Goal: Task Accomplishment & Management: Use online tool/utility

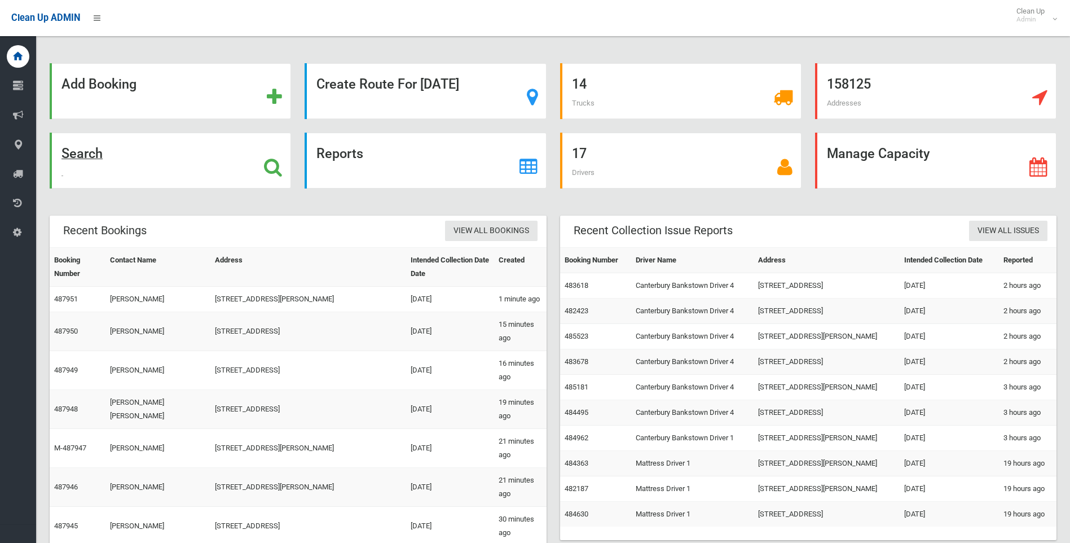
click at [279, 165] on icon at bounding box center [273, 166] width 18 height 19
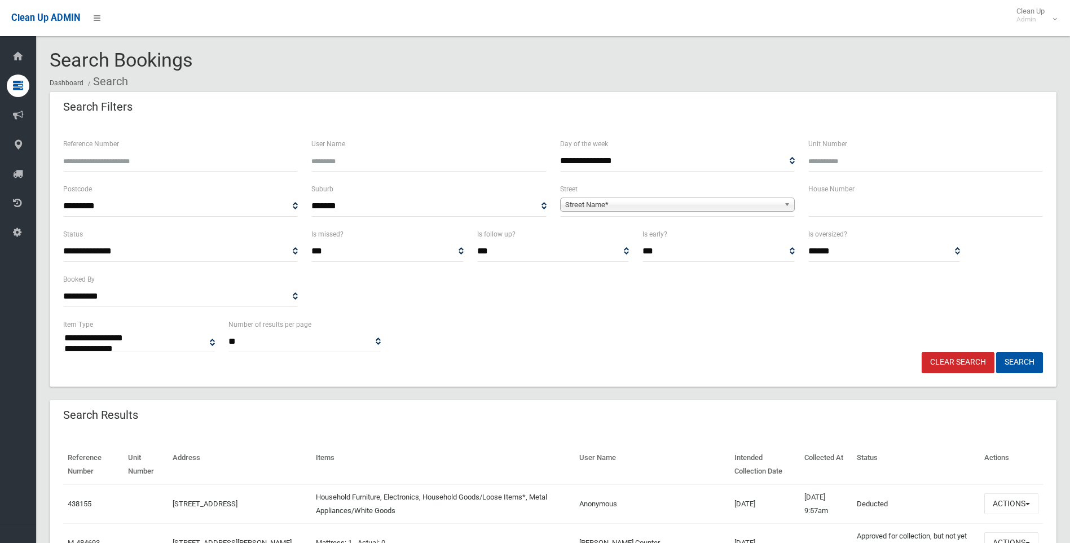
select select
click at [879, 197] on input "text" at bounding box center [926, 206] width 235 height 21
type input "*"
type input "**"
click at [719, 201] on span "Street Name*" at bounding box center [672, 205] width 214 height 14
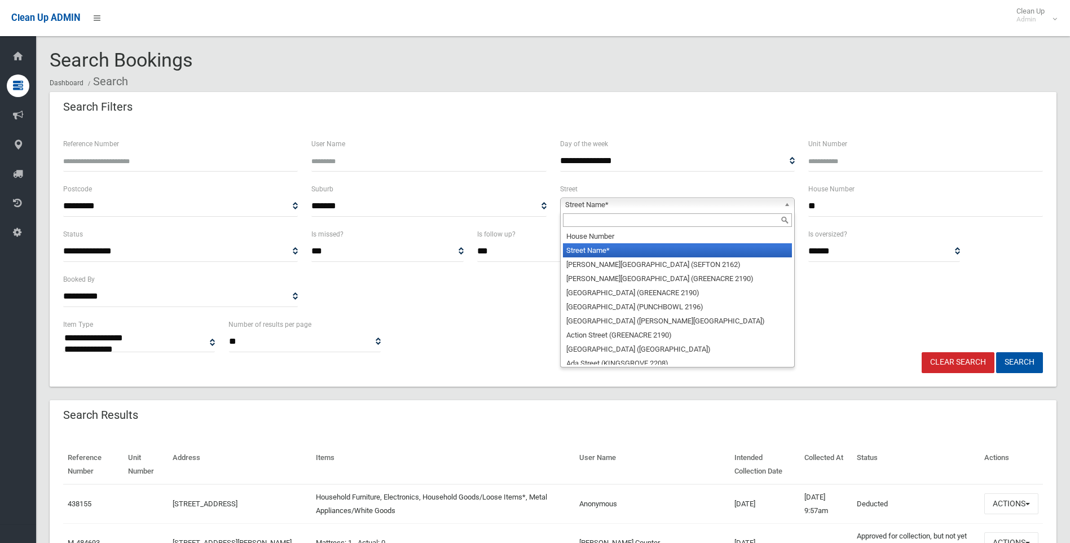
click at [685, 220] on input "text" at bounding box center [677, 220] width 229 height 14
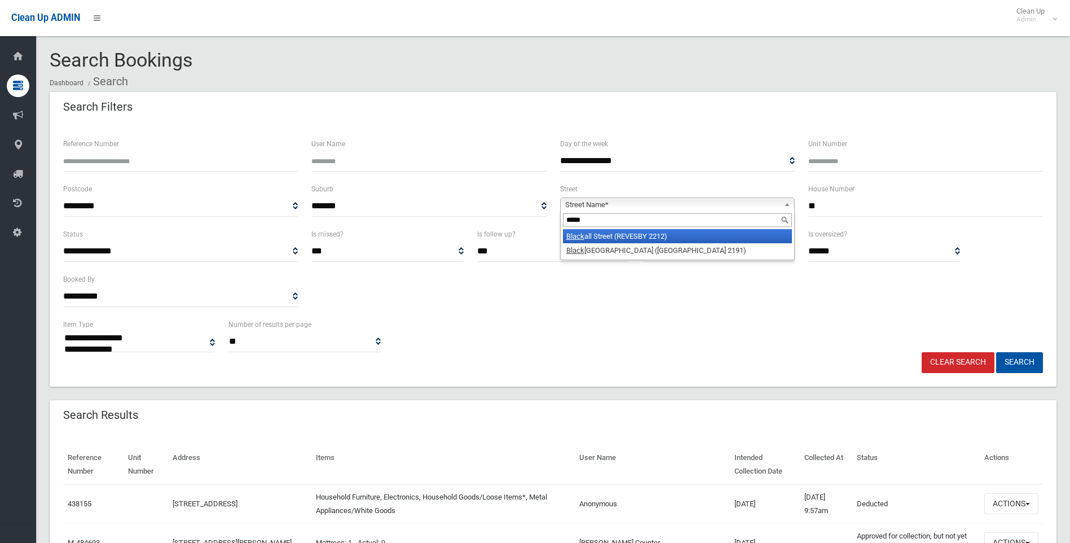
drag, startPoint x: 661, startPoint y: 221, endPoint x: 561, endPoint y: 221, distance: 99.9
click at [561, 221] on div "*****" at bounding box center [678, 220] width 234 height 18
type input "*****"
click at [564, 238] on li "Black all Street (REVESBY 2212)" at bounding box center [677, 236] width 229 height 14
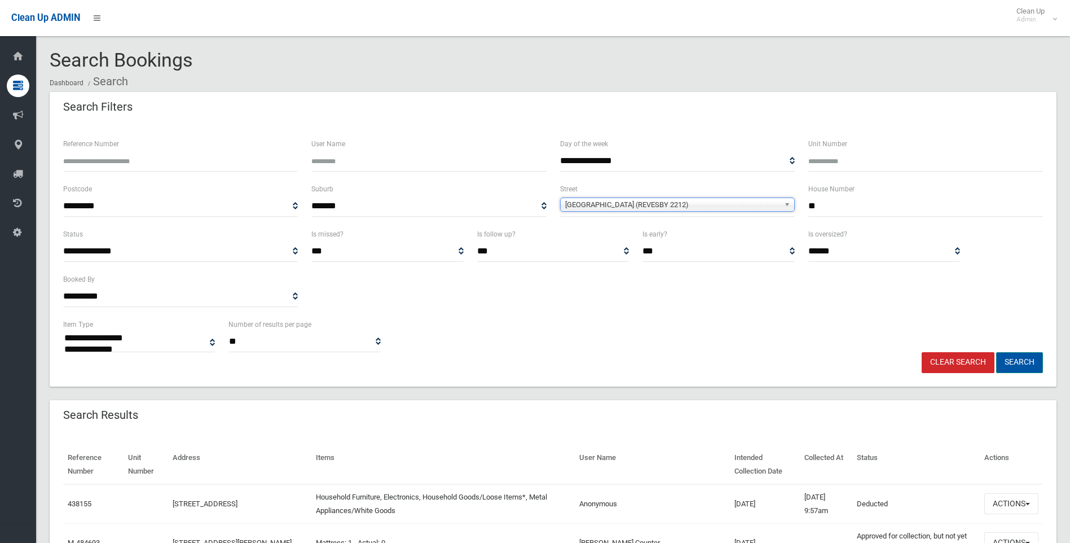
click at [1006, 356] on button "Search" at bounding box center [1020, 362] width 47 height 21
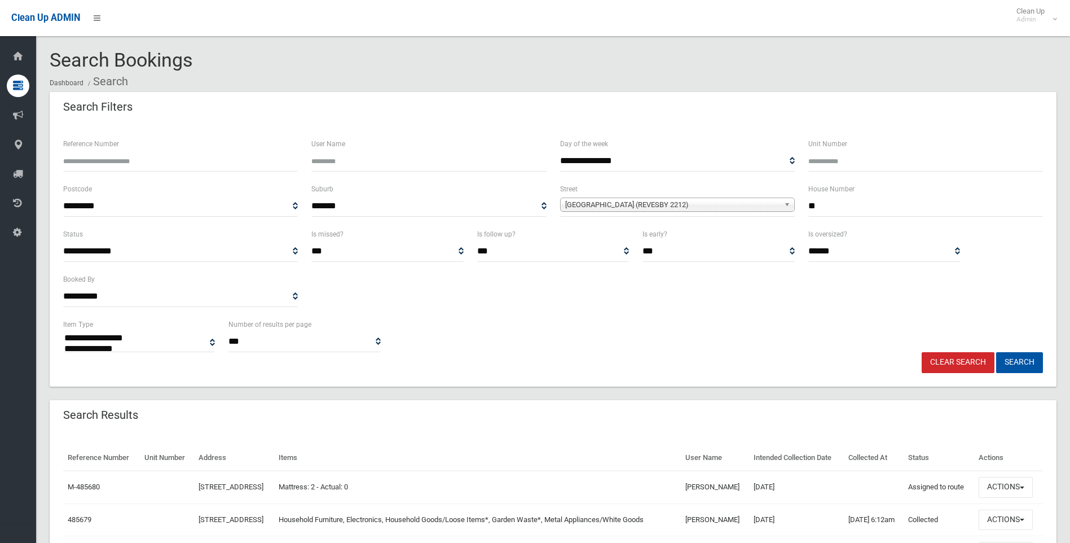
select select
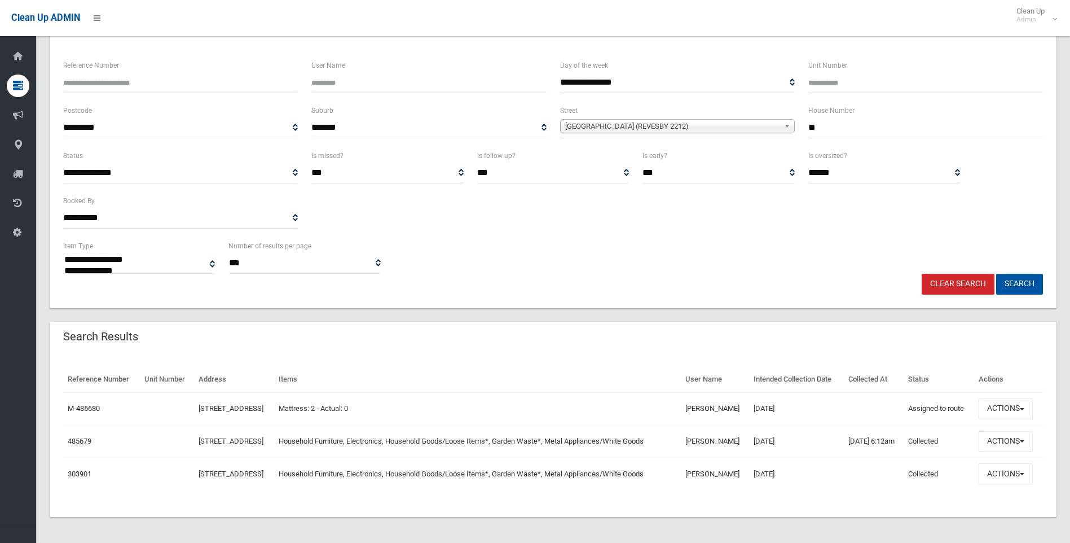
scroll to position [80, 0]
click at [1015, 407] on button "Actions" at bounding box center [1006, 407] width 54 height 21
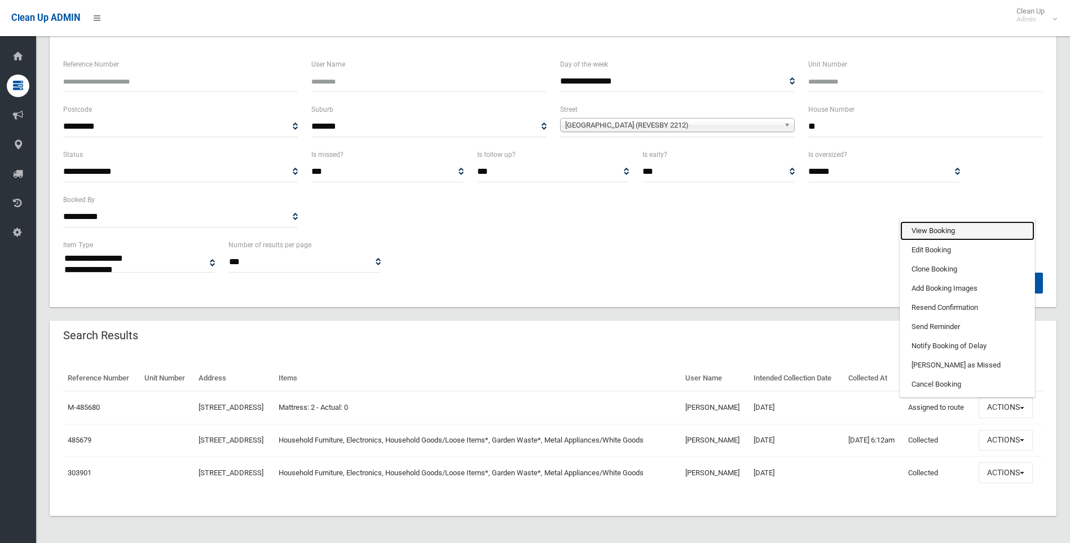
click at [925, 234] on link "View Booking" at bounding box center [968, 230] width 134 height 19
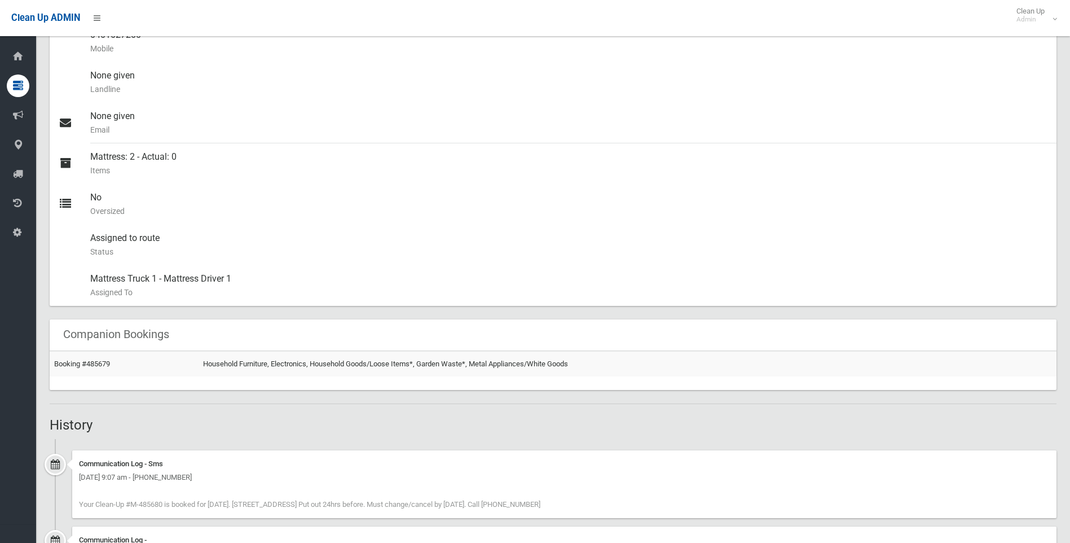
scroll to position [488, 0]
